Goal: Use online tool/utility: Utilize a website feature to perform a specific function

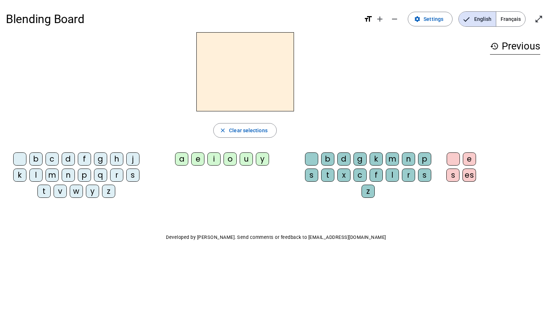
click at [328, 158] on div "b" at bounding box center [327, 159] width 13 height 13
click at [201, 161] on div "e" at bounding box center [197, 159] width 13 height 13
click at [331, 159] on div "b" at bounding box center [327, 159] width 13 height 13
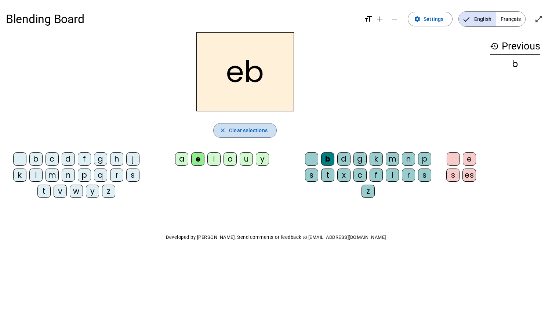
click at [241, 133] on span "Clear selections" at bounding box center [248, 130] width 39 height 9
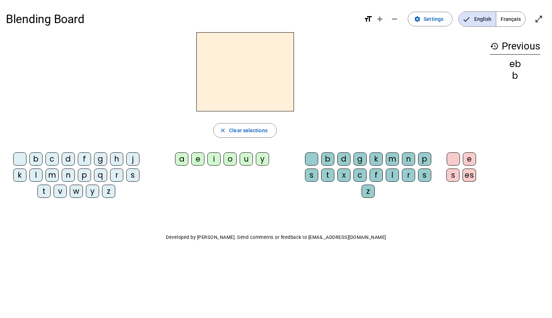
click at [329, 159] on div "b" at bounding box center [327, 159] width 13 height 13
click at [186, 157] on div "a" at bounding box center [181, 159] width 13 height 13
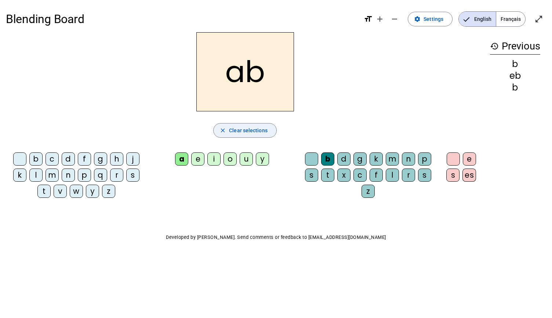
click at [241, 129] on span "Clear selections" at bounding box center [248, 130] width 39 height 9
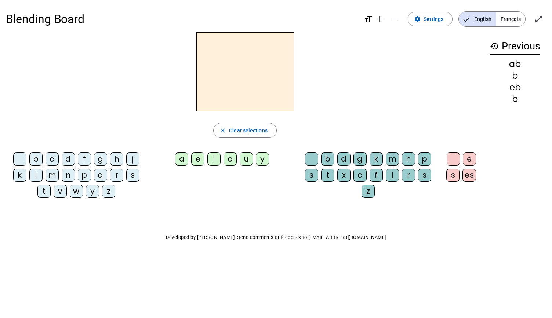
click at [36, 155] on div "b" at bounding box center [35, 159] width 13 height 13
click at [186, 160] on div "a" at bounding box center [181, 159] width 13 height 13
click at [330, 177] on div "t" at bounding box center [327, 175] width 13 height 13
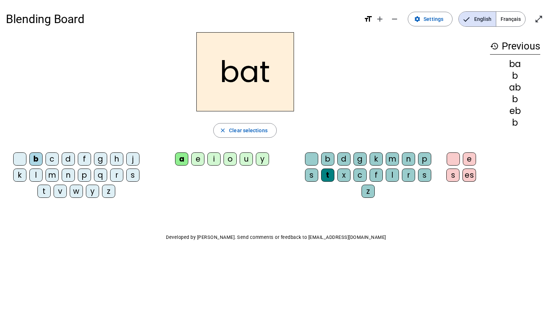
click at [451, 174] on div "s" at bounding box center [452, 175] width 13 height 13
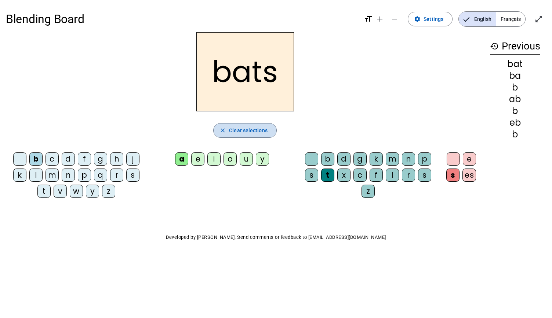
click at [250, 133] on span "Clear selections" at bounding box center [248, 130] width 39 height 9
